Goal: Information Seeking & Learning: Learn about a topic

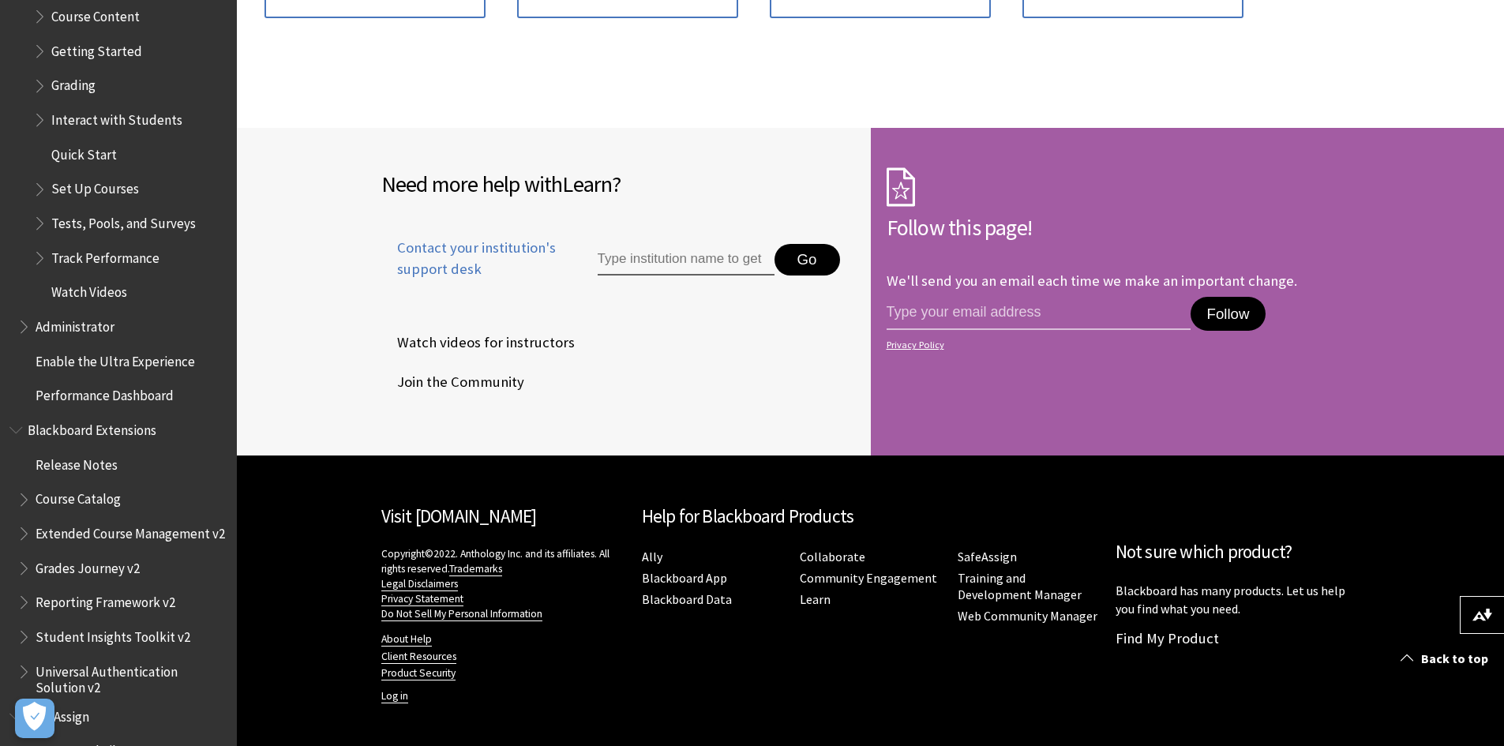
scroll to position [2253, 0]
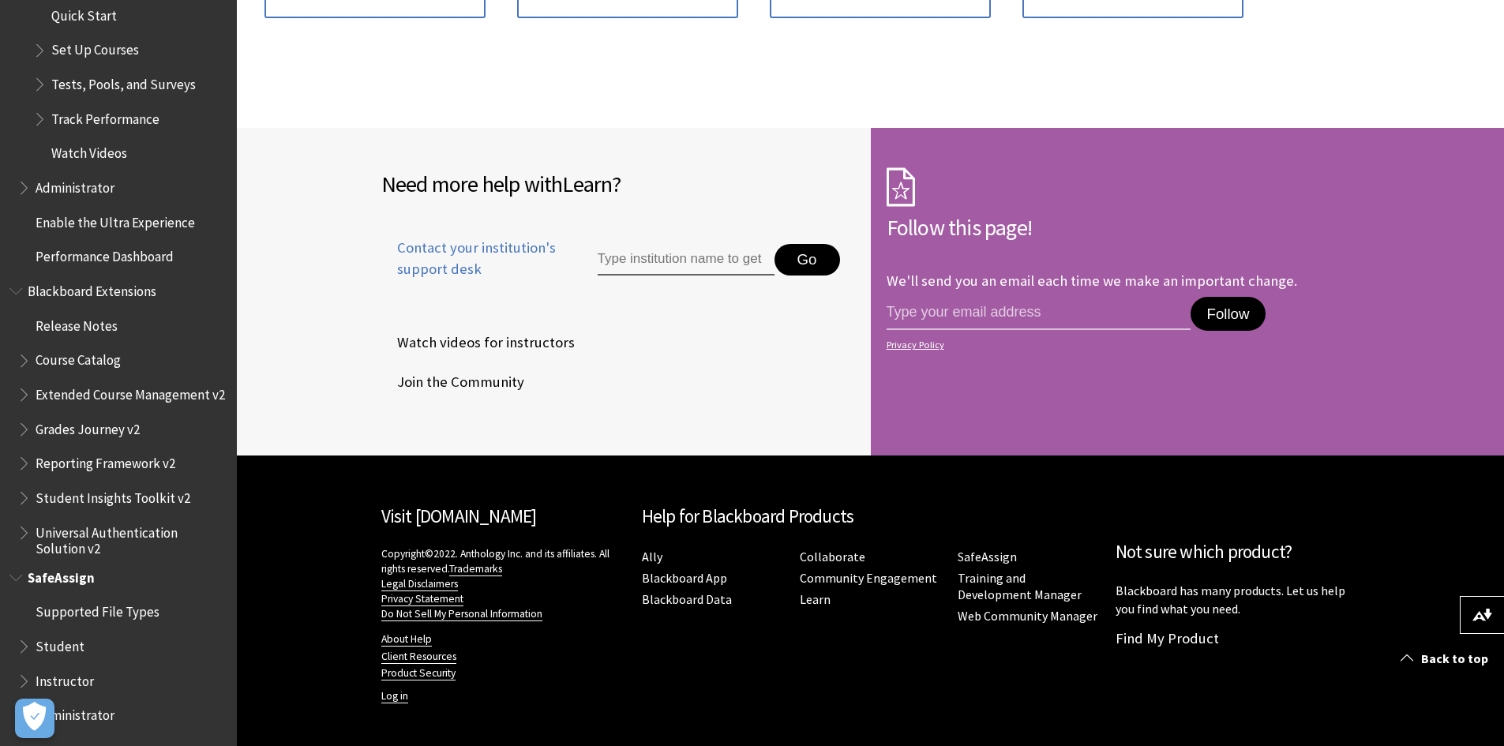
click at [28, 680] on span "Book outline for Blackboard SafeAssign" at bounding box center [25, 678] width 17 height 20
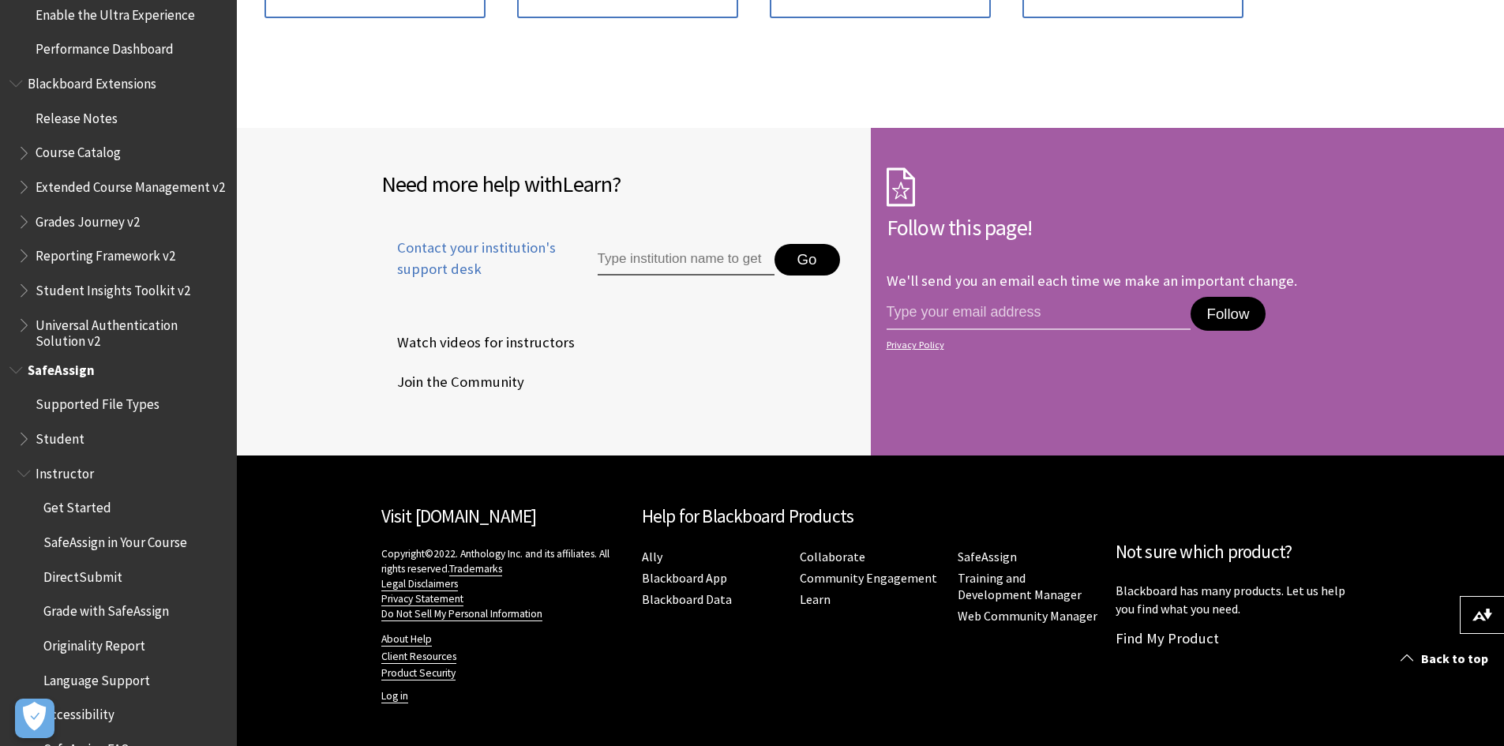
scroll to position [2528, 0]
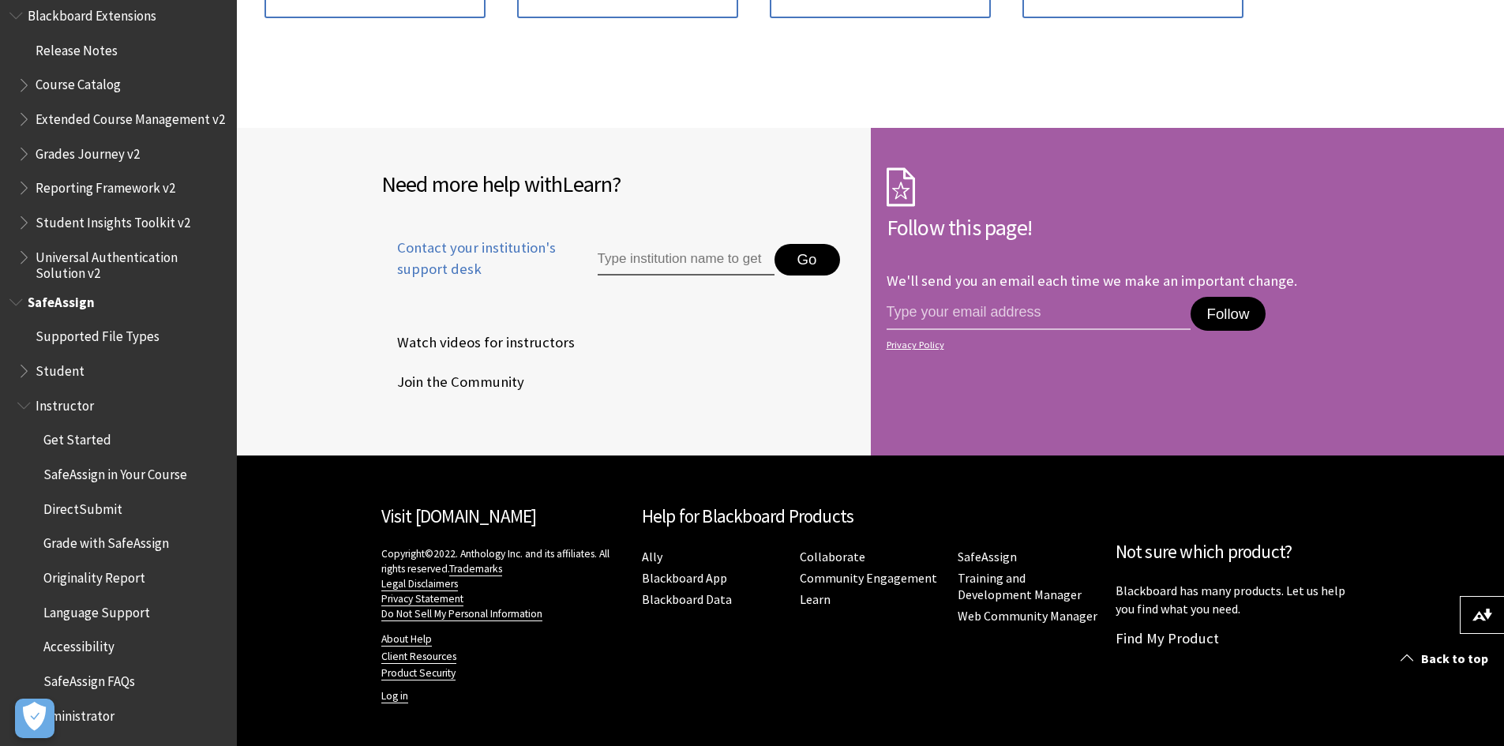
click at [92, 710] on span "Administrator" at bounding box center [75, 712] width 79 height 21
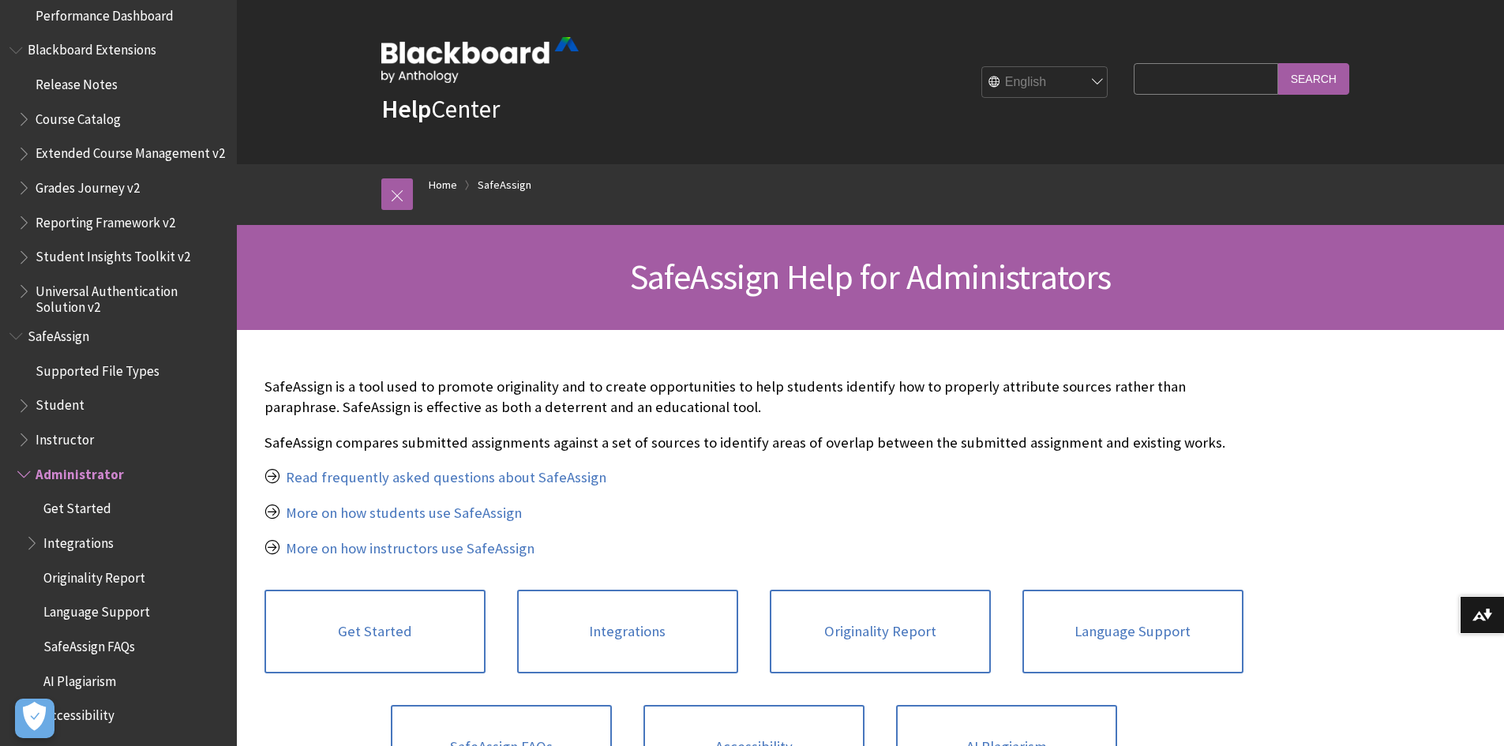
click at [1186, 68] on input "Search Query" at bounding box center [1205, 78] width 144 height 31
type input "a"
type input "course request"
click at [1278, 63] on input "Search" at bounding box center [1313, 78] width 71 height 31
click at [1303, 78] on input "Search" at bounding box center [1313, 78] width 71 height 31
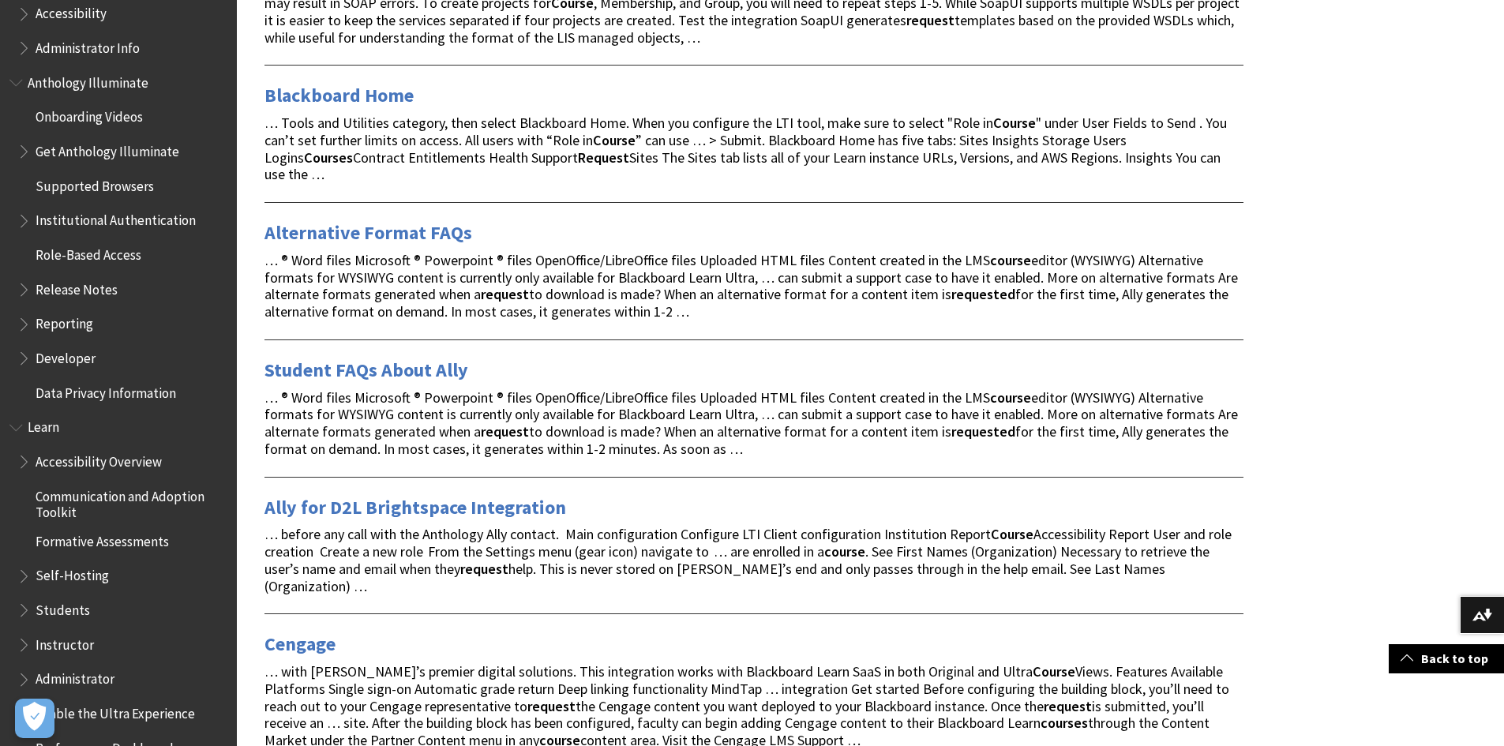
scroll to position [1105, 0]
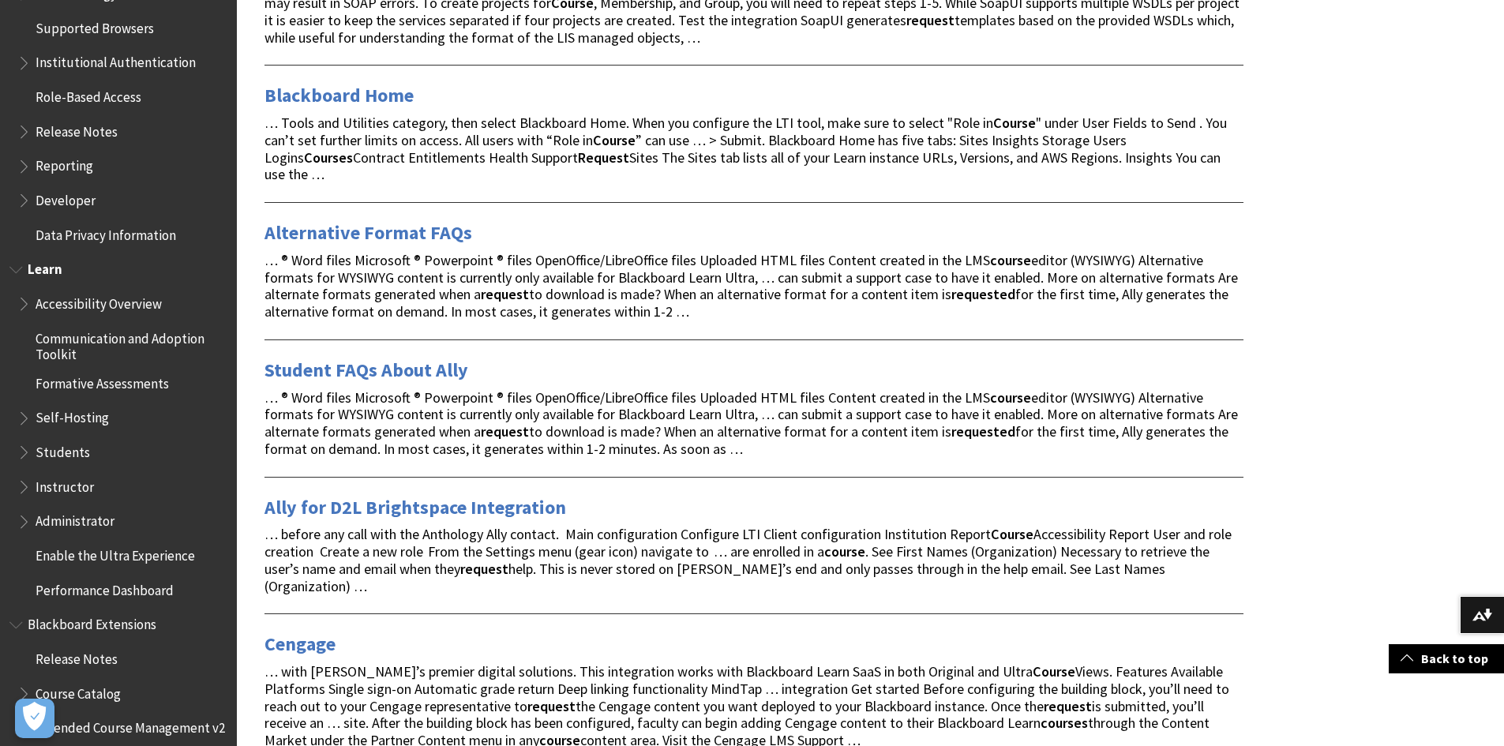
click at [21, 485] on span "Book outline for Blackboard Learn Help" at bounding box center [25, 484] width 17 height 20
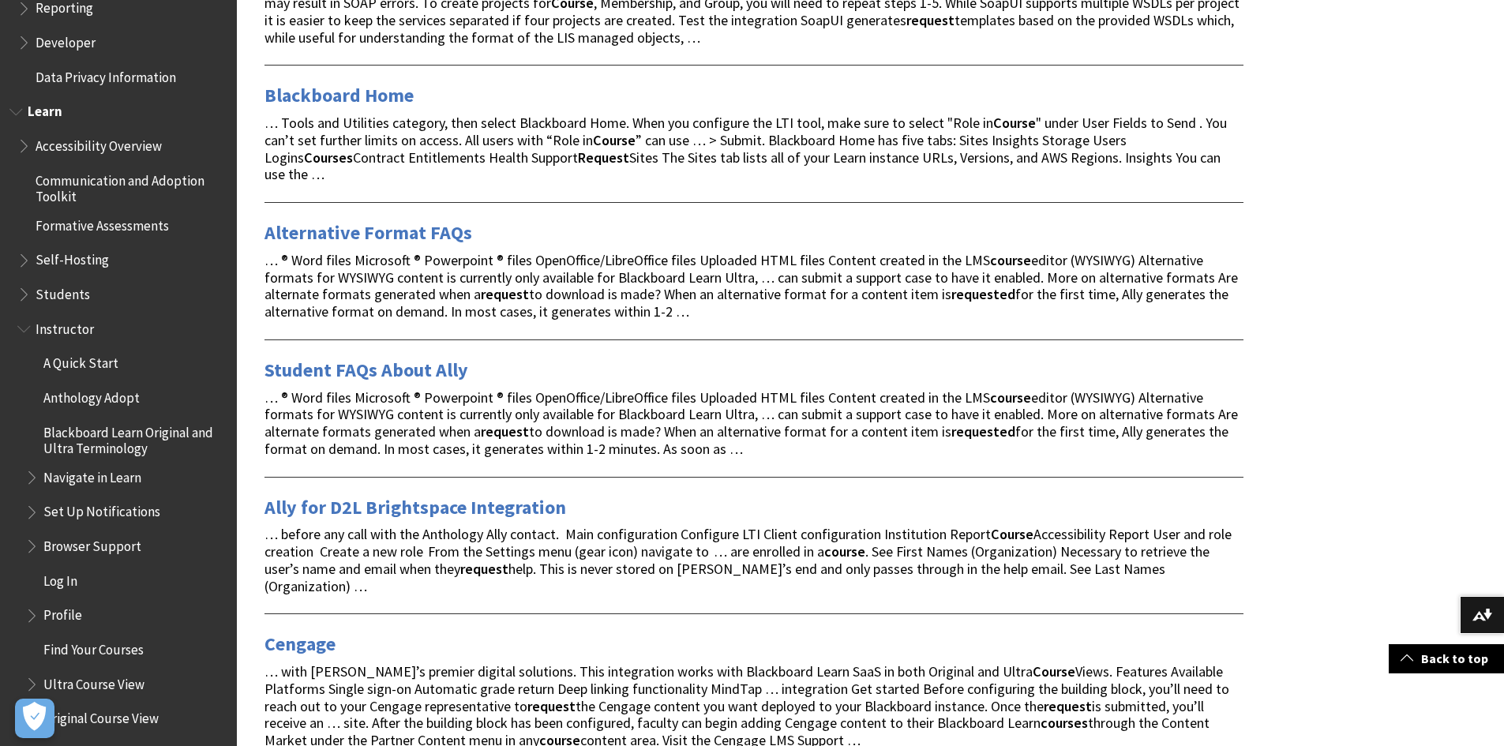
scroll to position [1342, 0]
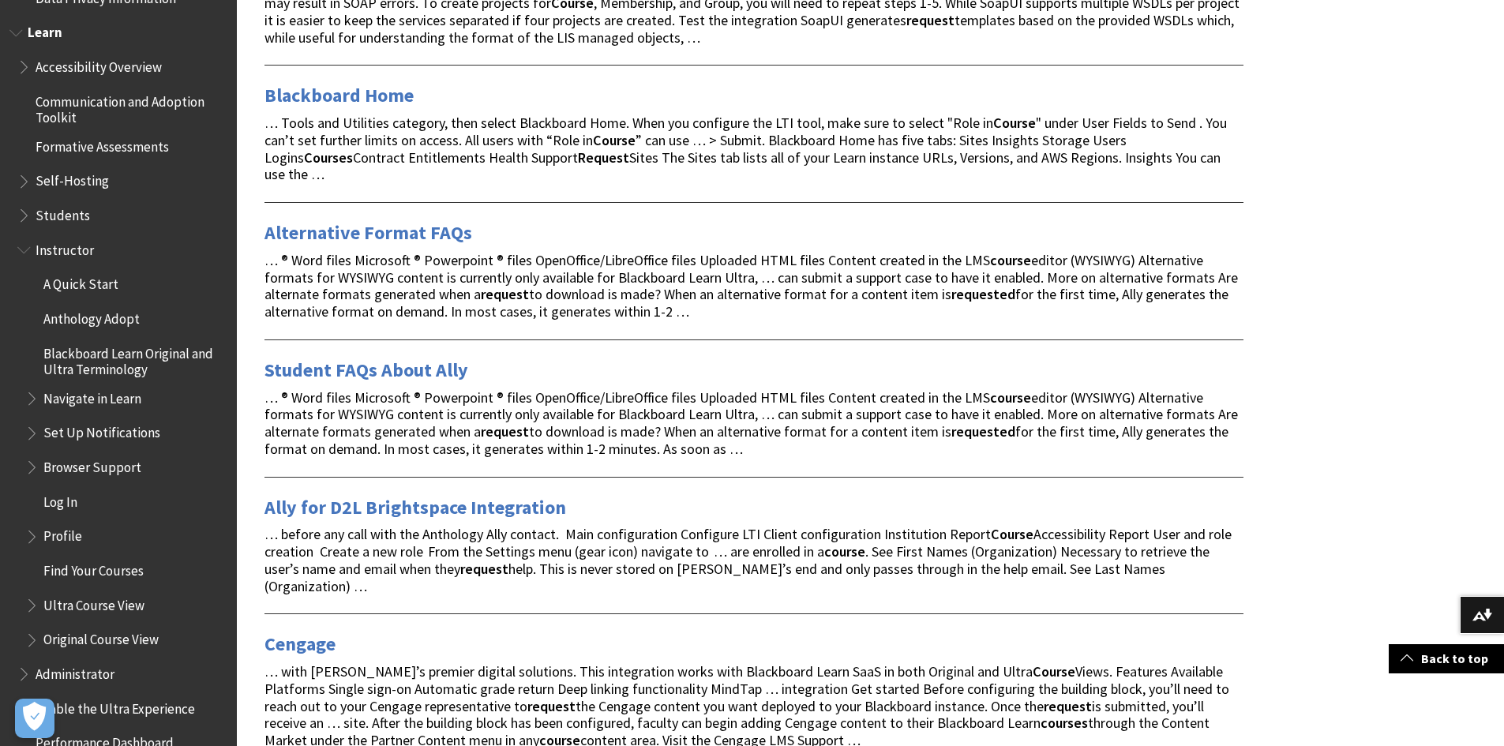
click at [90, 570] on span "Find Your Courses" at bounding box center [93, 567] width 100 height 21
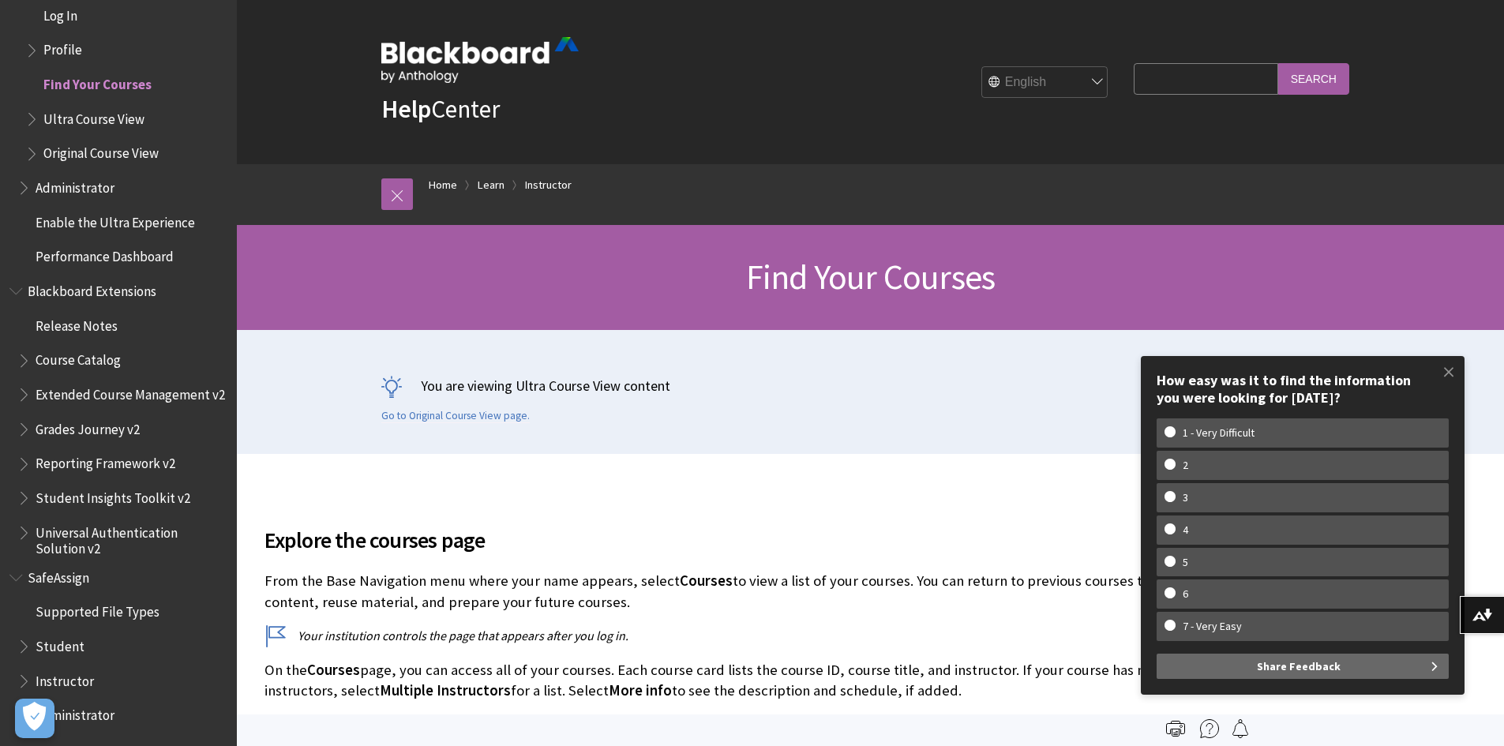
scroll to position [1681, 0]
